Goal: Transaction & Acquisition: Purchase product/service

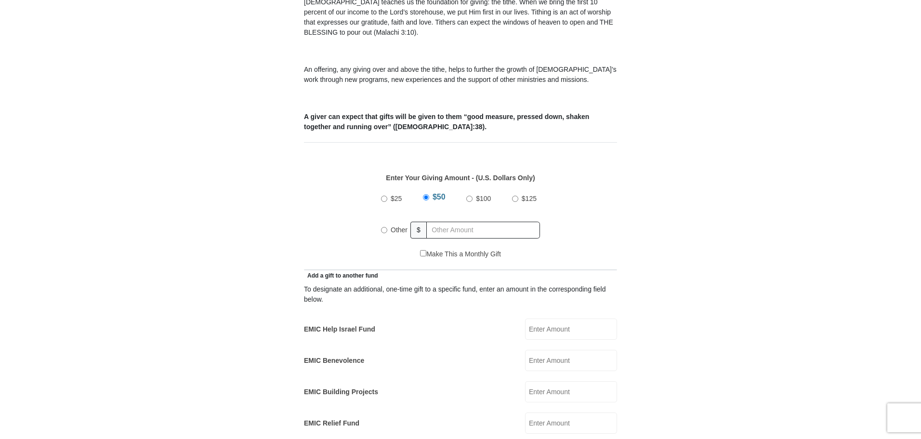
scroll to position [337, 0]
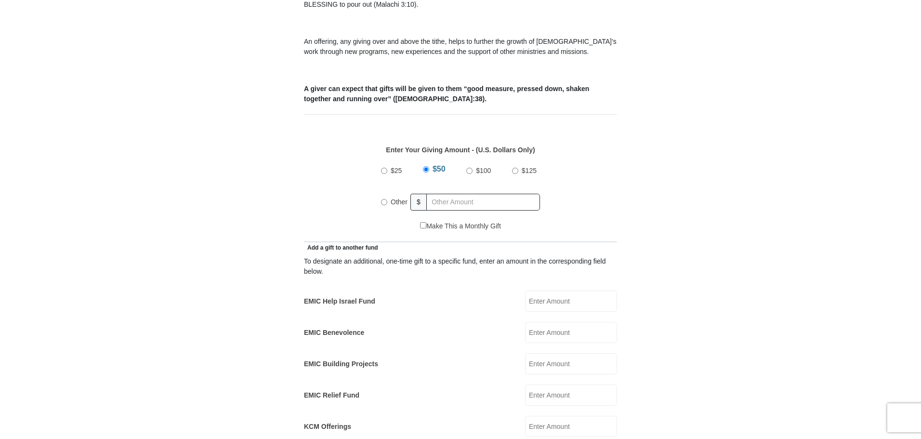
click at [469, 168] on input "$100" at bounding box center [469, 171] width 6 height 6
radio input "true"
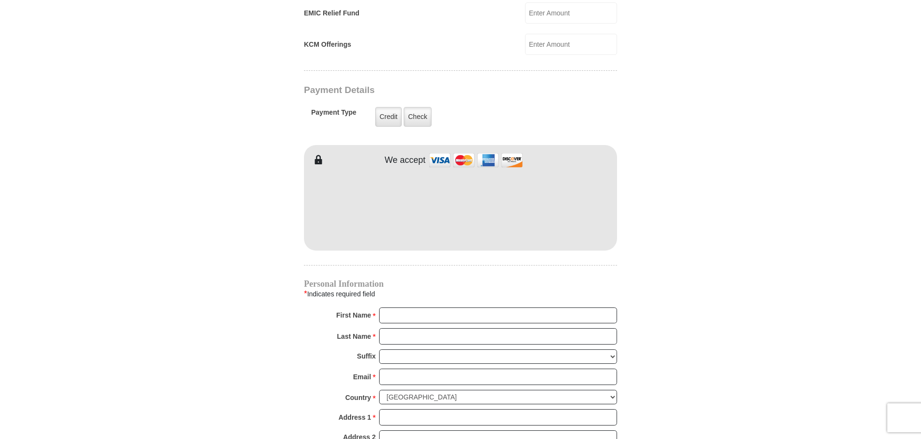
scroll to position [770, 0]
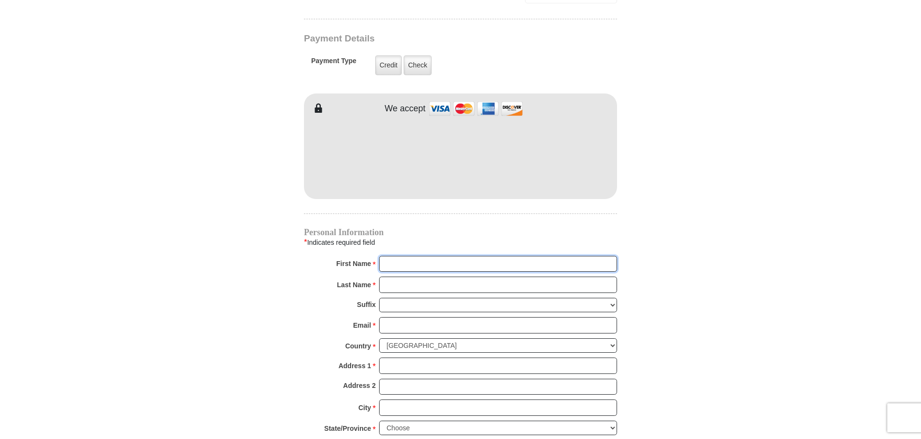
click at [413, 256] on input "First Name *" at bounding box center [498, 264] width 238 height 16
type input "Dr, Harriet G"
click at [389, 276] on input "Last Name *" at bounding box center [498, 284] width 238 height 16
type input "Croskey"
click at [422, 317] on input "Email *" at bounding box center [498, 325] width 238 height 16
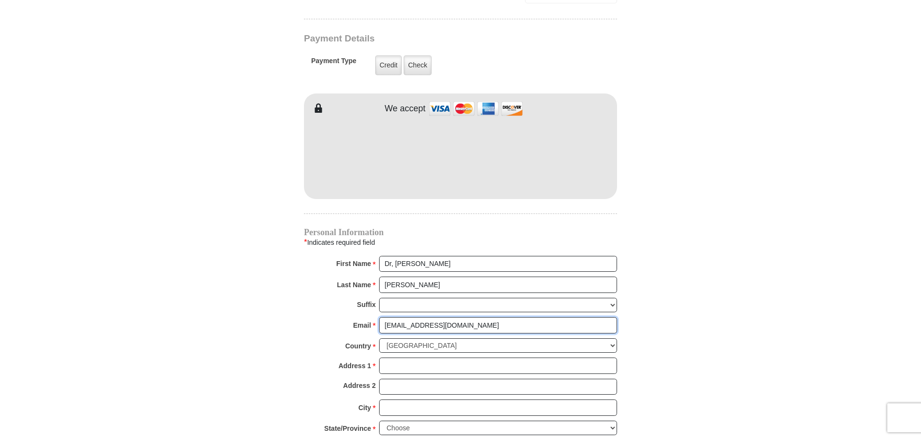
type input "hcroskey@att.net"
click at [407, 357] on input "Address 1 *" at bounding box center [498, 365] width 238 height 16
type input "9613 Mariner Circle"
type input "Apt. 12205"
type input "Fort Worth"
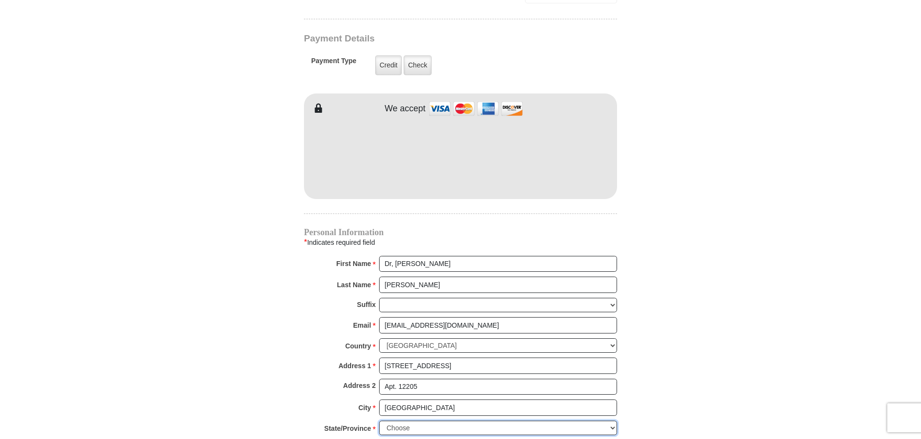
select select "TX"
type input "76179"
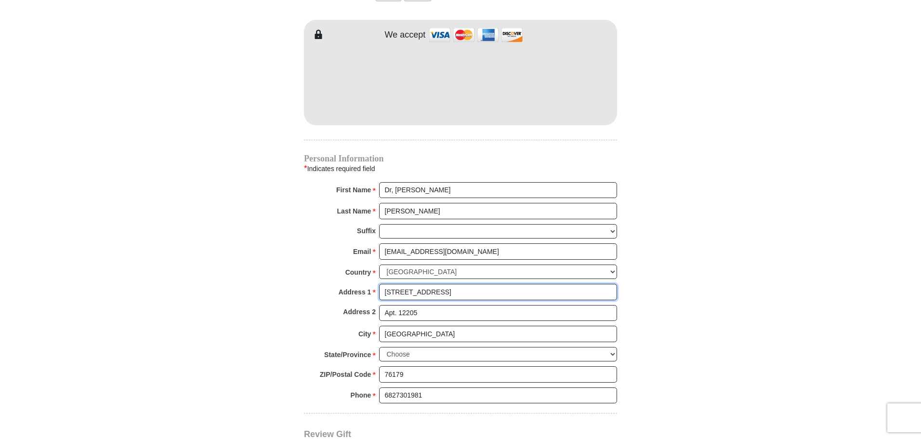
scroll to position [867, 0]
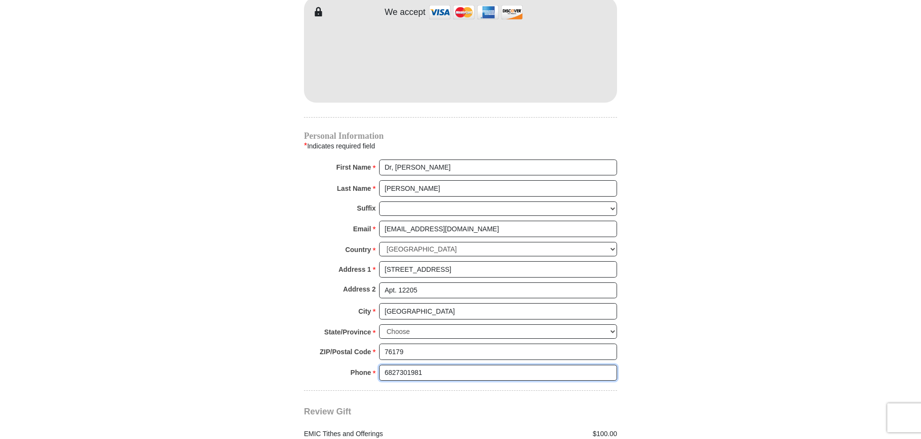
drag, startPoint x: 423, startPoint y: 360, endPoint x: 367, endPoint y: 363, distance: 56.4
click at [367, 364] on div "Phone * * 6827301981 Please enter Phone Number Please enter Phone" at bounding box center [460, 374] width 313 height 21
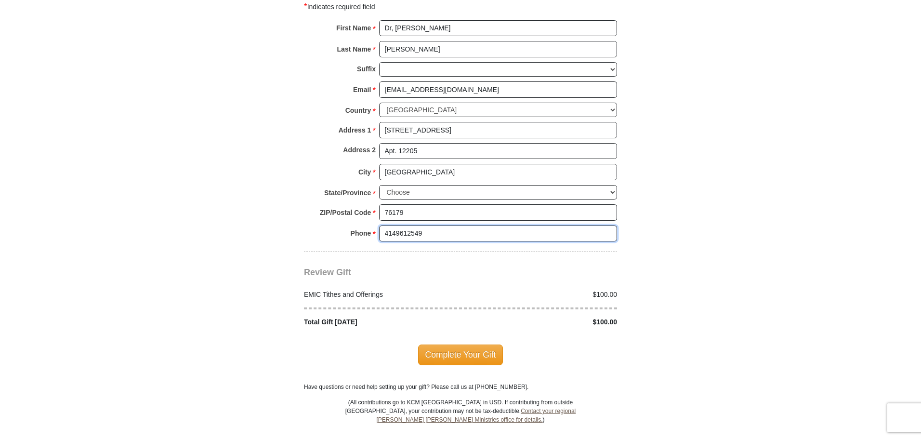
scroll to position [1011, 0]
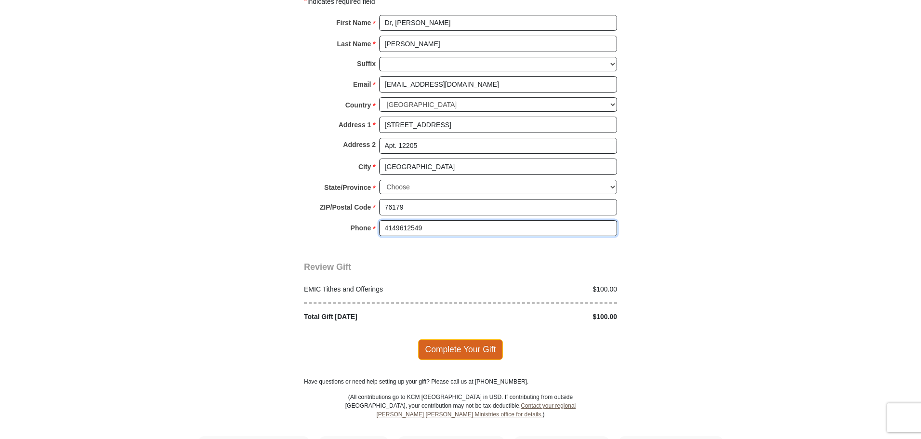
type input "4149612549"
click at [455, 339] on span "Complete Your Gift" at bounding box center [460, 349] width 85 height 20
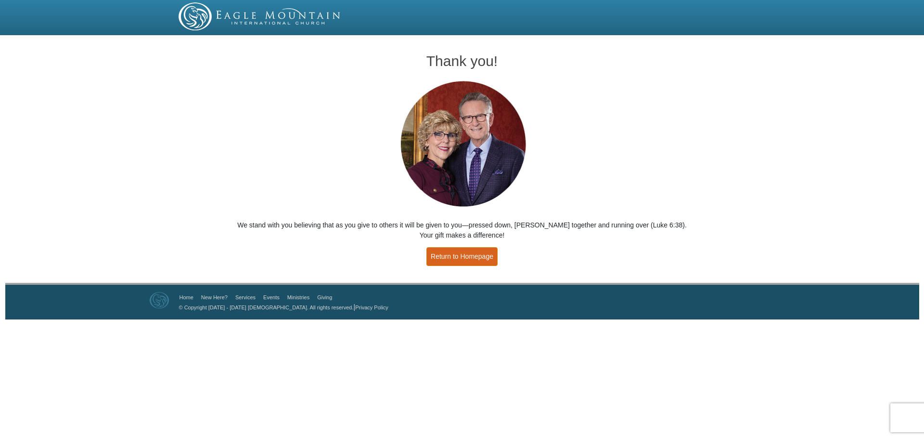
click at [474, 254] on link "Return to Homepage" at bounding box center [462, 256] width 71 height 19
